Goal: Complete Application Form: Complete application form

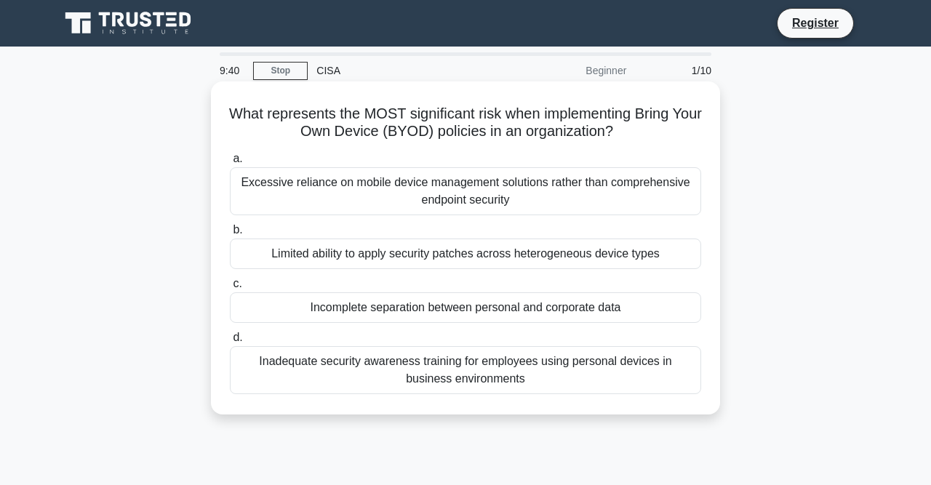
click at [398, 252] on div "Limited ability to apply security patches across heterogeneous device types" at bounding box center [465, 254] width 471 height 31
click at [230, 235] on input "b. Limited ability to apply security patches across heterogeneous device types" at bounding box center [230, 229] width 0 height 9
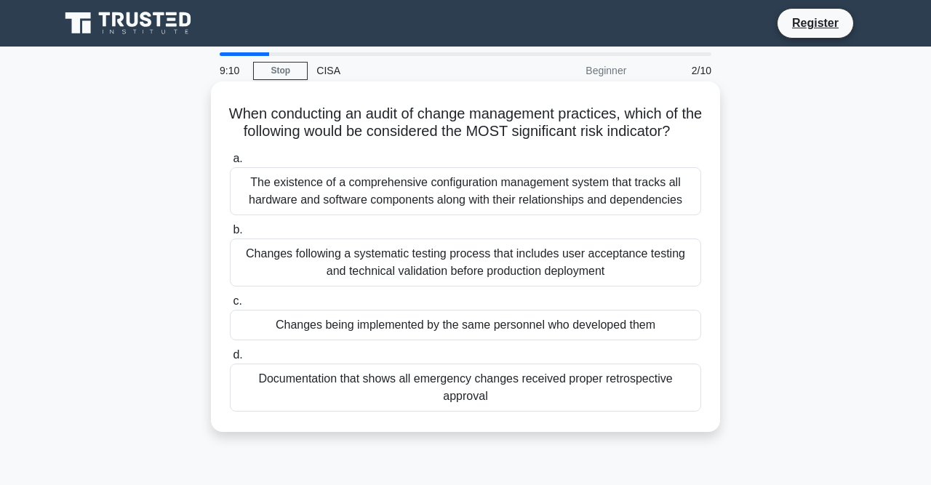
click at [513, 327] on div "Changes being implemented by the same personnel who developed them" at bounding box center [465, 325] width 471 height 31
click at [230, 306] on input "c. Changes being implemented by the same personnel who developed them" at bounding box center [230, 301] width 0 height 9
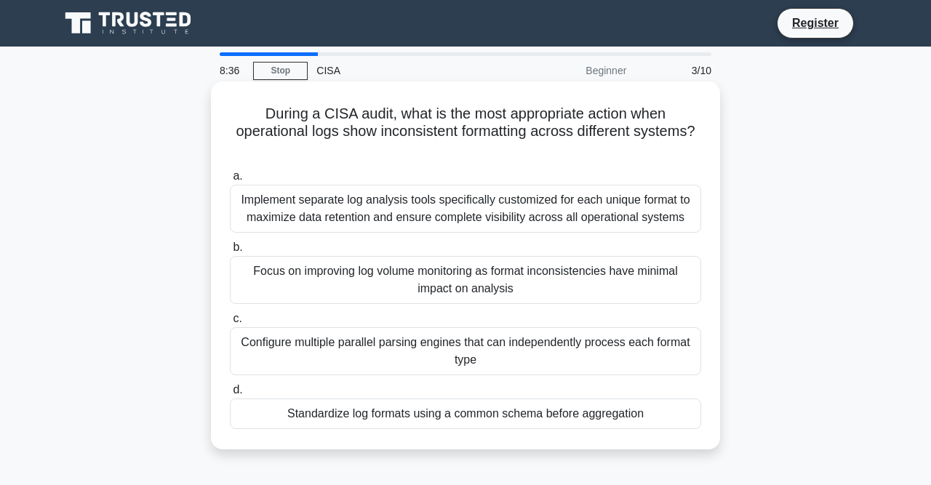
click at [514, 414] on div "Standardize log formats using a common schema before aggregation" at bounding box center [465, 414] width 471 height 31
click at [230, 395] on input "d. Standardize log formats using a common schema before aggregation" at bounding box center [230, 389] width 0 height 9
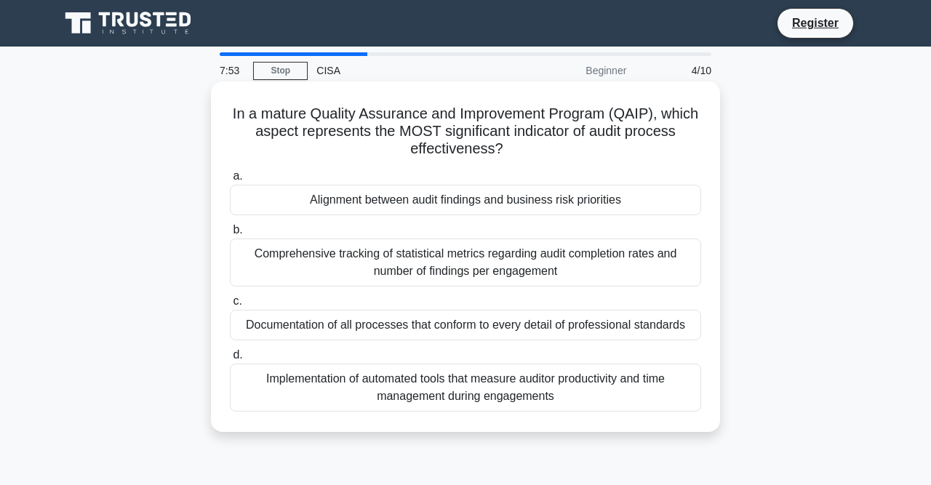
click at [484, 203] on div "Alignment between audit findings and business risk priorities" at bounding box center [465, 200] width 471 height 31
click at [230, 181] on input "a. Alignment between audit findings and business risk priorities" at bounding box center [230, 176] width 0 height 9
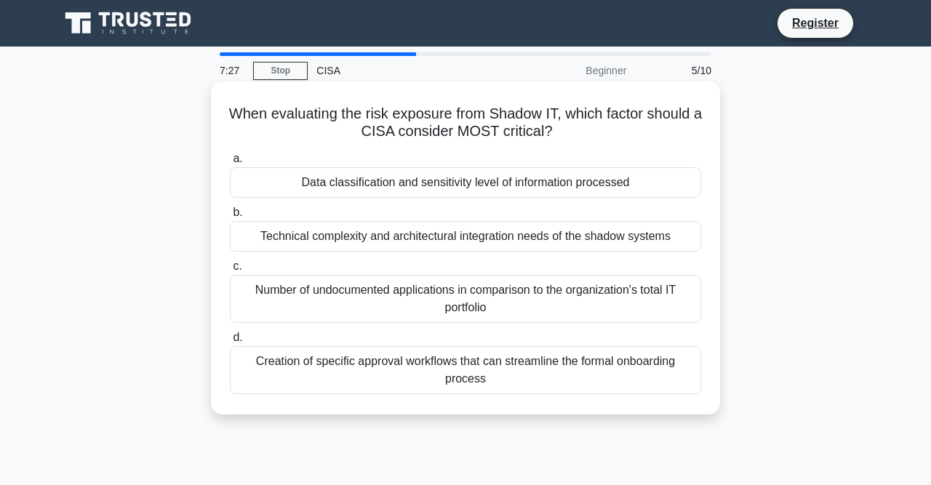
click at [421, 295] on div "Number of undocumented applications in comparison to the organization's total I…" at bounding box center [465, 299] width 471 height 48
click at [230, 271] on input "c. Number of undocumented applications in comparison to the organization's tota…" at bounding box center [230, 266] width 0 height 9
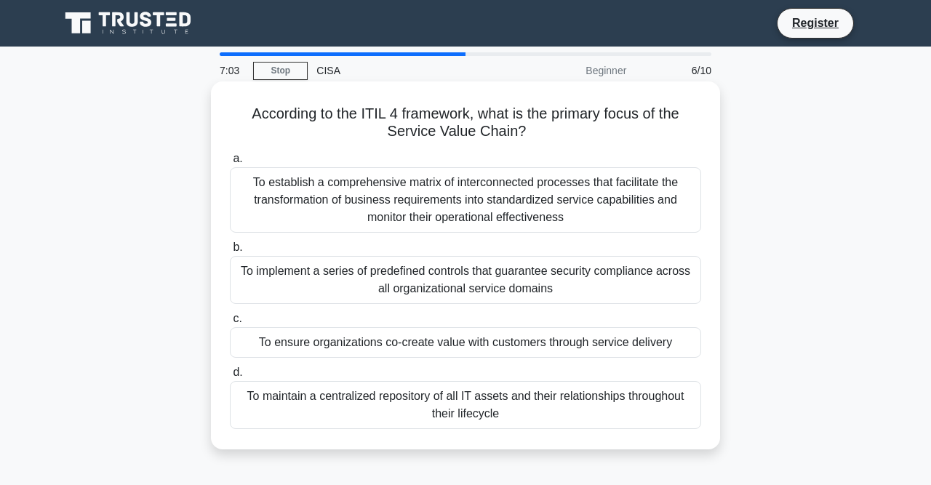
click at [452, 347] on div "To ensure organizations co-create value with customers through service delivery" at bounding box center [465, 342] width 471 height 31
click at [230, 324] on input "c. To ensure organizations co-create value with customers through service deliv…" at bounding box center [230, 318] width 0 height 9
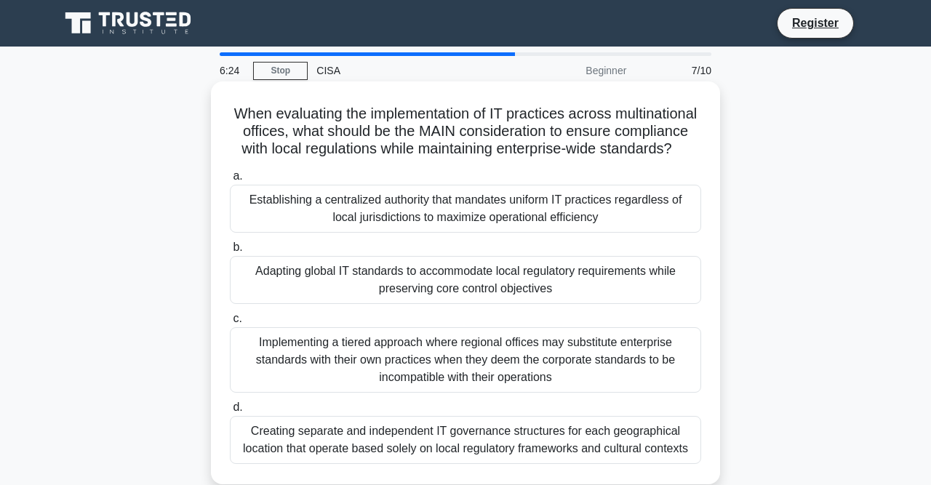
click at [479, 274] on div "Adapting global IT standards to accommodate local regulatory requirements while…" at bounding box center [465, 280] width 471 height 48
click at [230, 252] on input "b. Adapting global IT standards to accommodate local regulatory requirements wh…" at bounding box center [230, 247] width 0 height 9
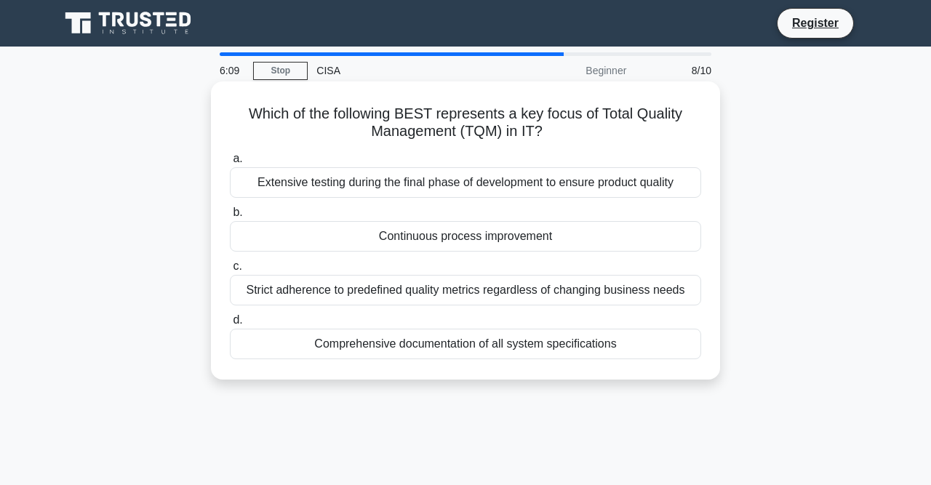
click at [461, 236] on div "Continuous process improvement" at bounding box center [465, 236] width 471 height 31
click at [230, 217] on input "b. Continuous process improvement" at bounding box center [230, 212] width 0 height 9
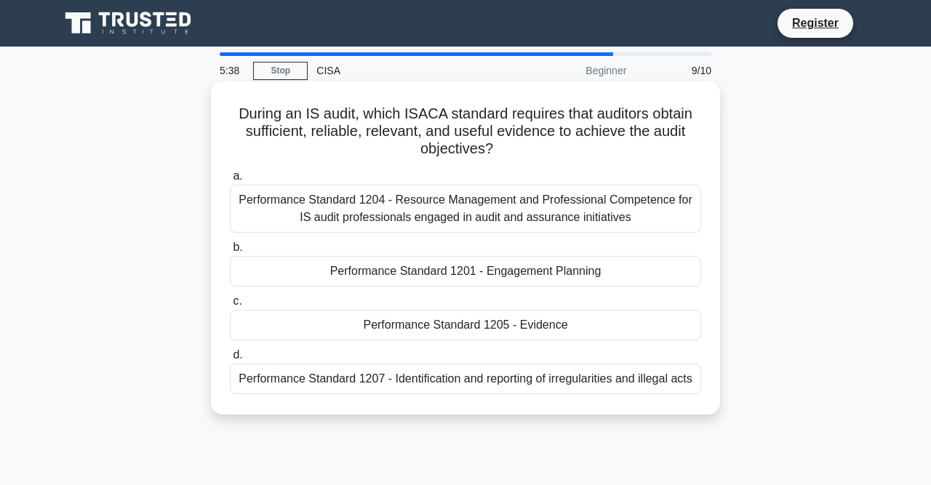
click at [487, 329] on div "Performance Standard 1205 - Evidence" at bounding box center [465, 325] width 471 height 31
click at [230, 306] on input "c. Performance Standard 1205 - Evidence" at bounding box center [230, 301] width 0 height 9
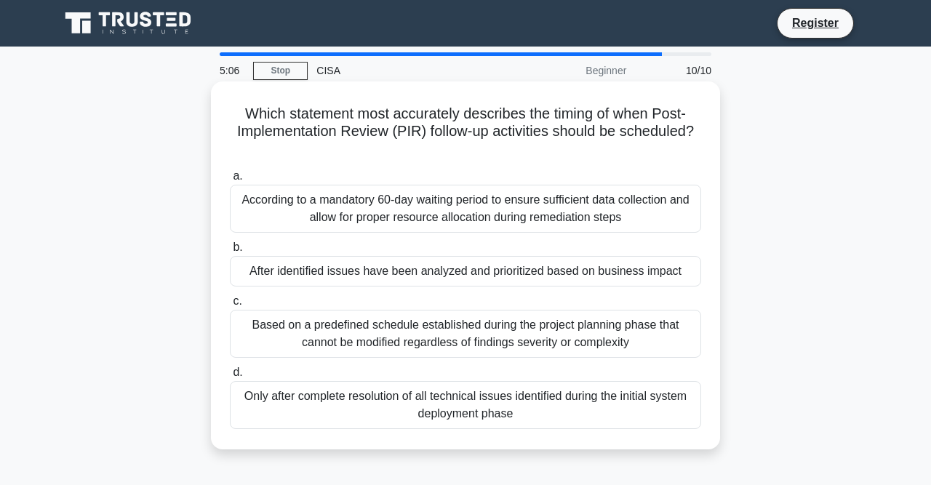
click at [463, 256] on div "After identified issues have been analyzed and prioritized based on business im…" at bounding box center [465, 271] width 471 height 31
click at [230, 252] on input "b. After identified issues have been analyzed and prioritized based on business…" at bounding box center [230, 247] width 0 height 9
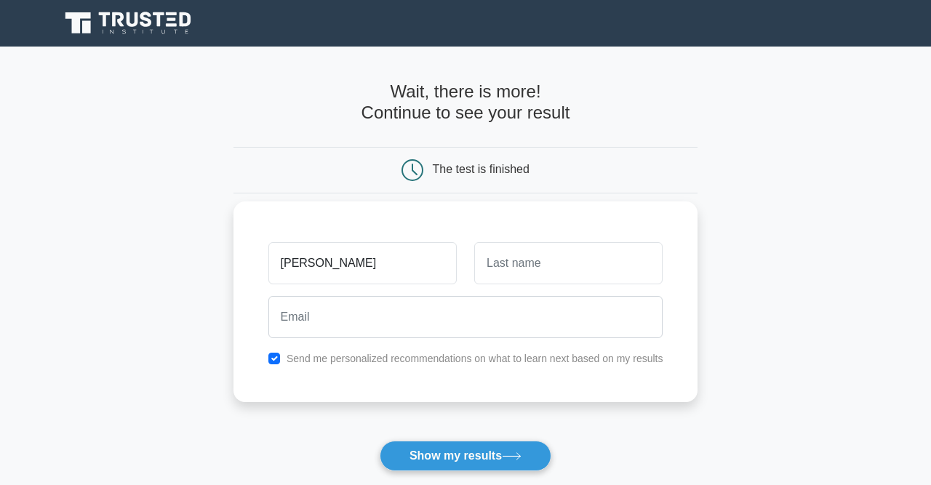
type input "[PERSON_NAME]"
type input "Chikonzo"
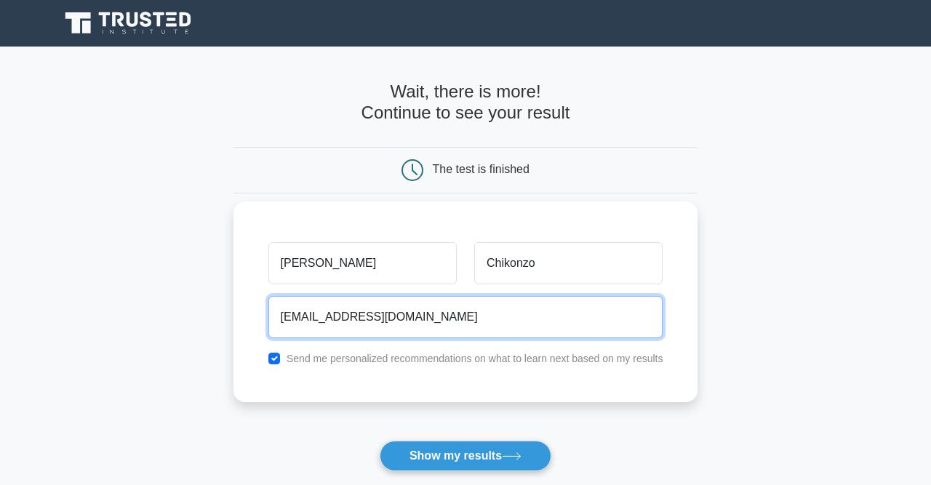
type input "fchikonzo@gmail.com"
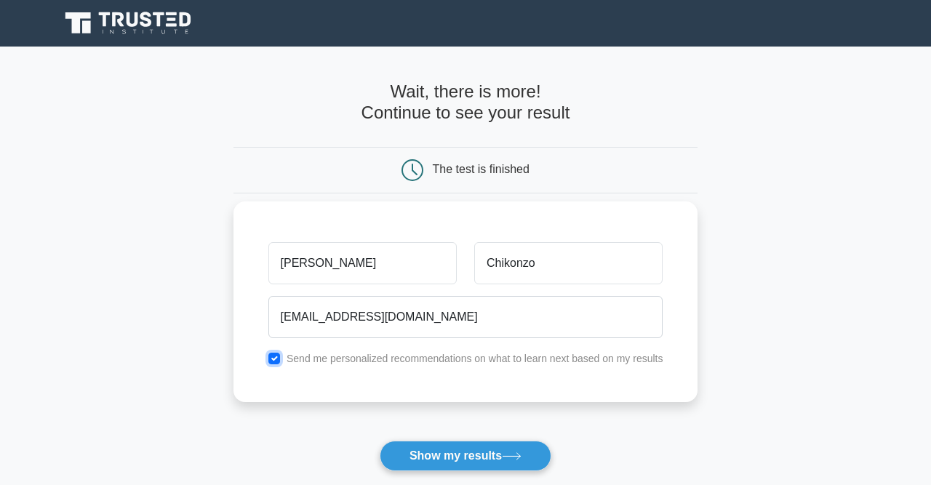
click at [275, 359] on input "checkbox" at bounding box center [274, 359] width 12 height 12
checkbox input "false"
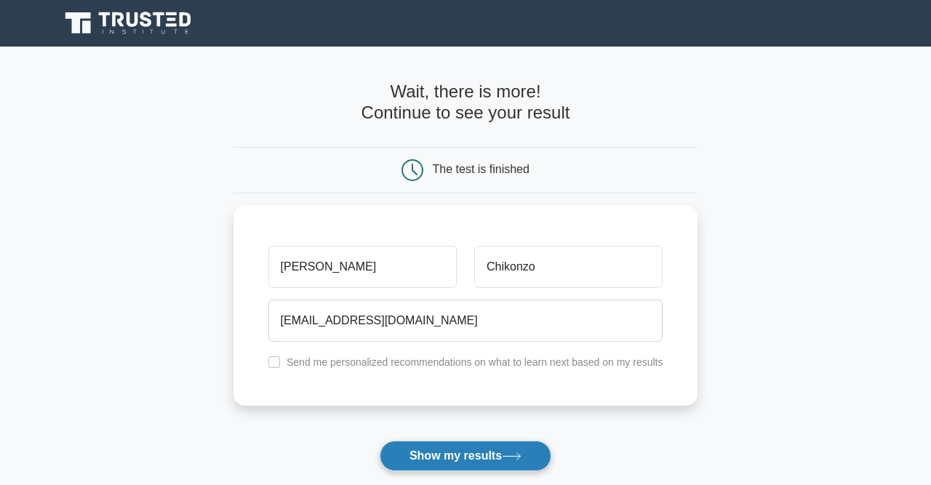
click at [462, 452] on button "Show my results" at bounding box center [466, 456] width 172 height 31
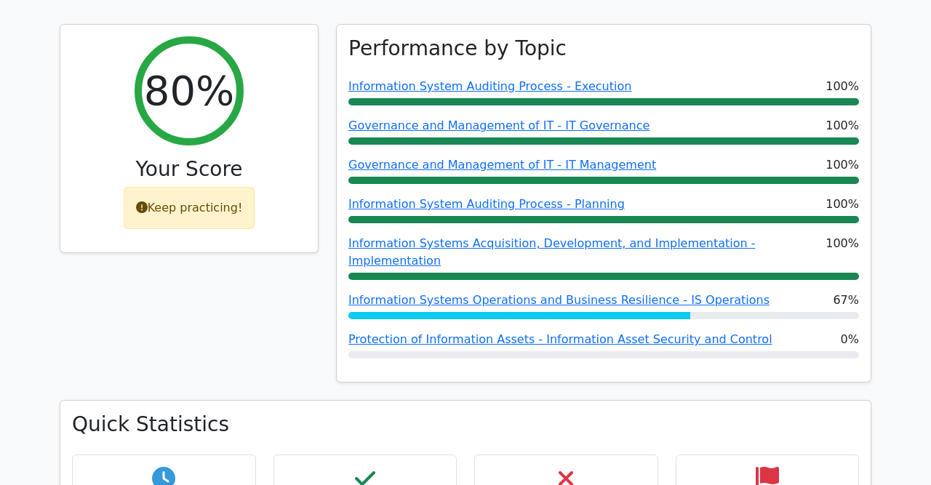
scroll to position [303, 0]
